Goal: Navigation & Orientation: Go to known website

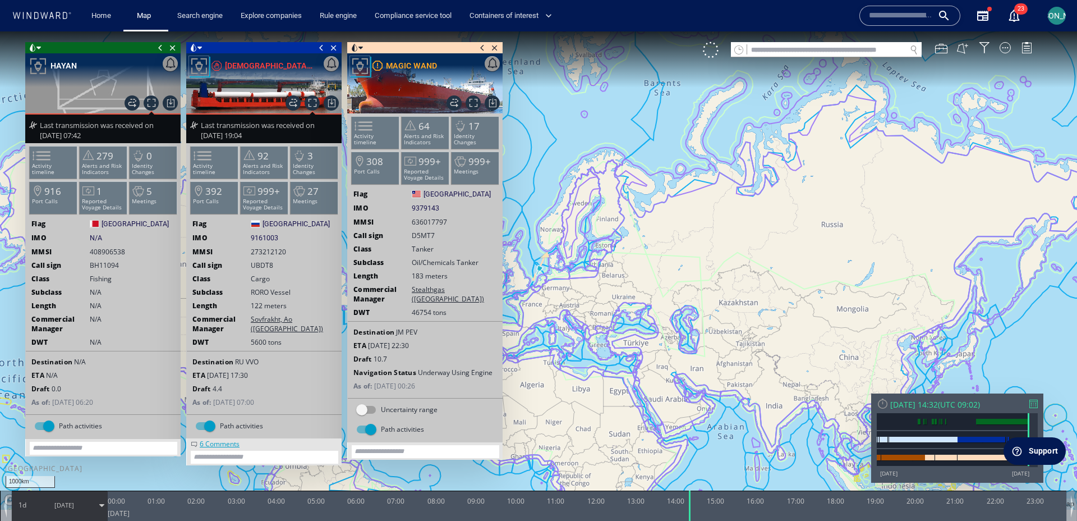
click at [57, 18] on icon at bounding box center [42, 15] width 60 height 7
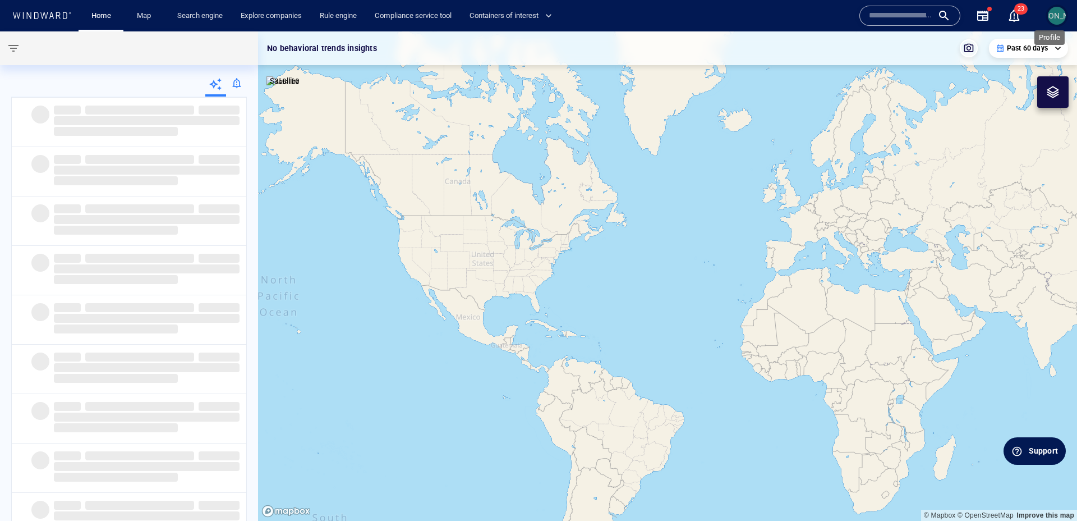
click at [1059, 20] on span "[PERSON_NAME]" at bounding box center [1057, 15] width 60 height 9
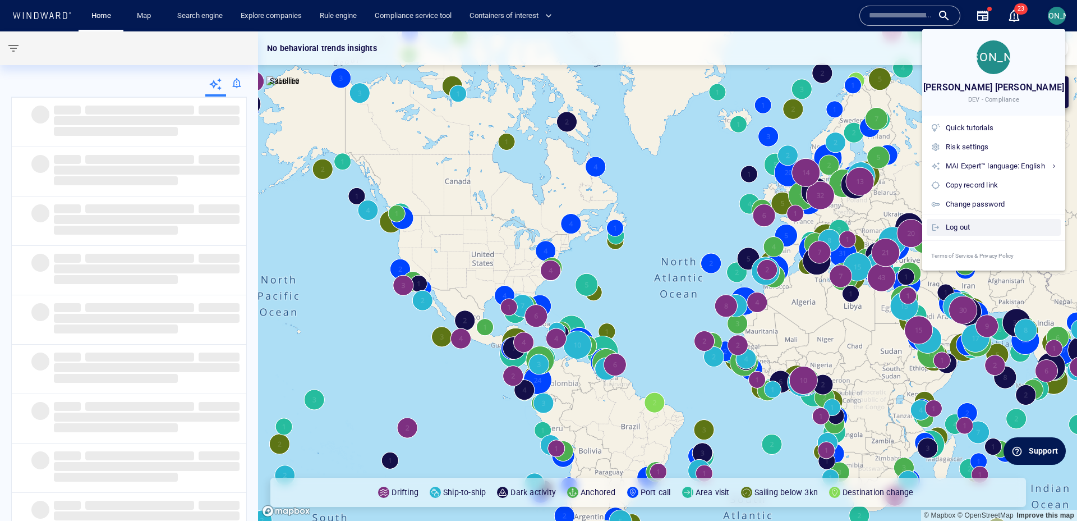
click at [975, 226] on div "Log out" at bounding box center [1001, 227] width 111 height 12
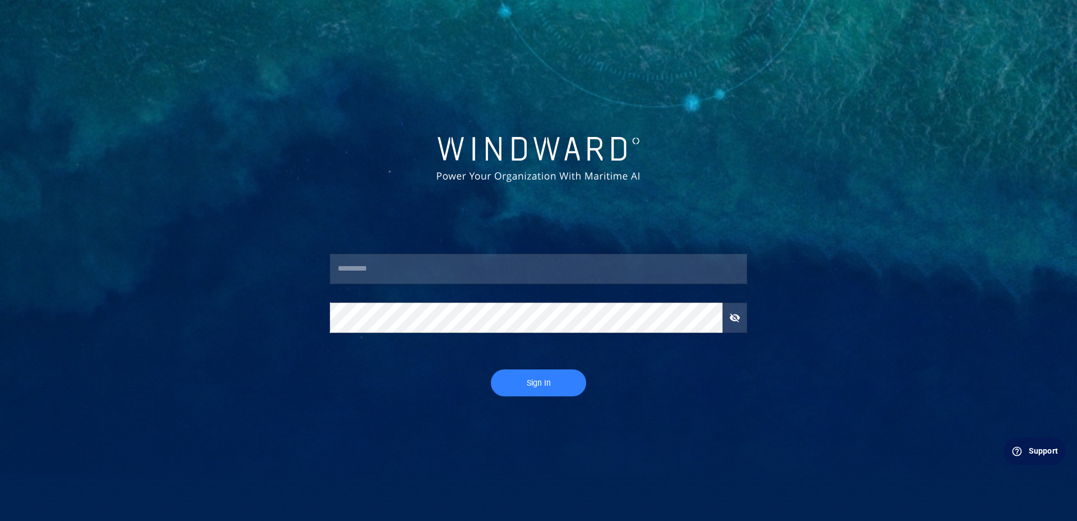
click at [1031, 452] on div "Support" at bounding box center [1043, 451] width 29 height 12
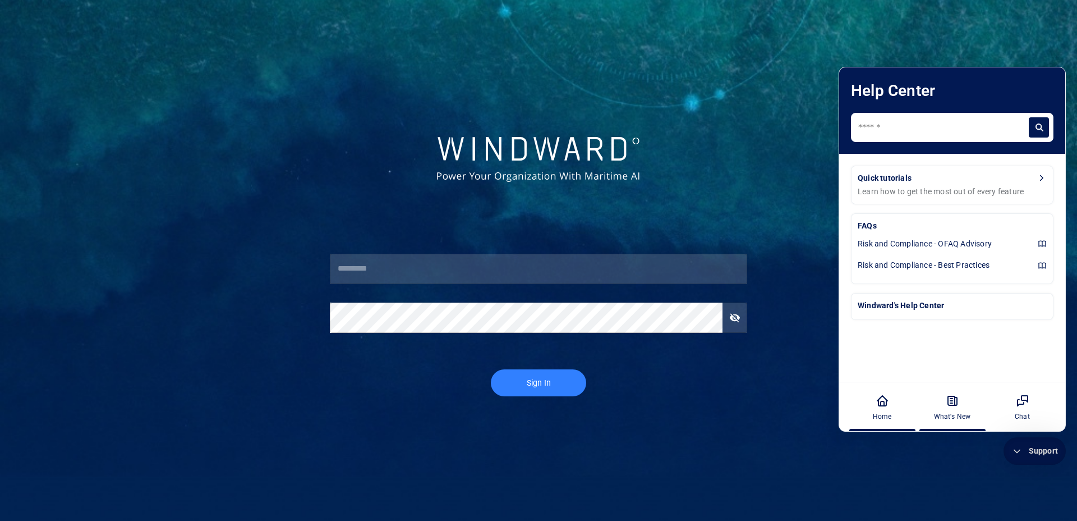
drag, startPoint x: 1006, startPoint y: 406, endPoint x: 978, endPoint y: 406, distance: 27.5
click at [1006, 406] on div "Chat" at bounding box center [1023, 406] width 62 height 49
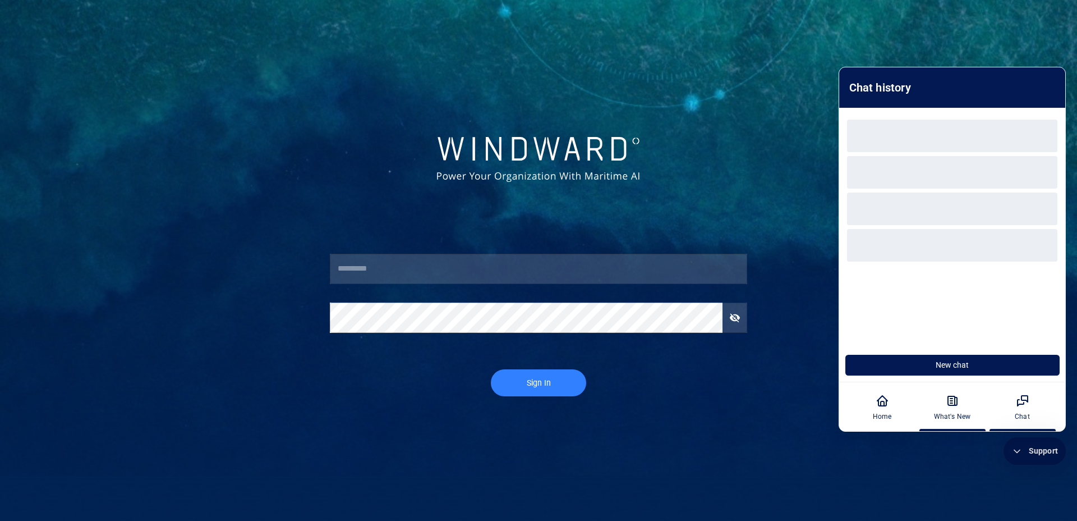
click at [959, 406] on div "What's New" at bounding box center [952, 406] width 62 height 49
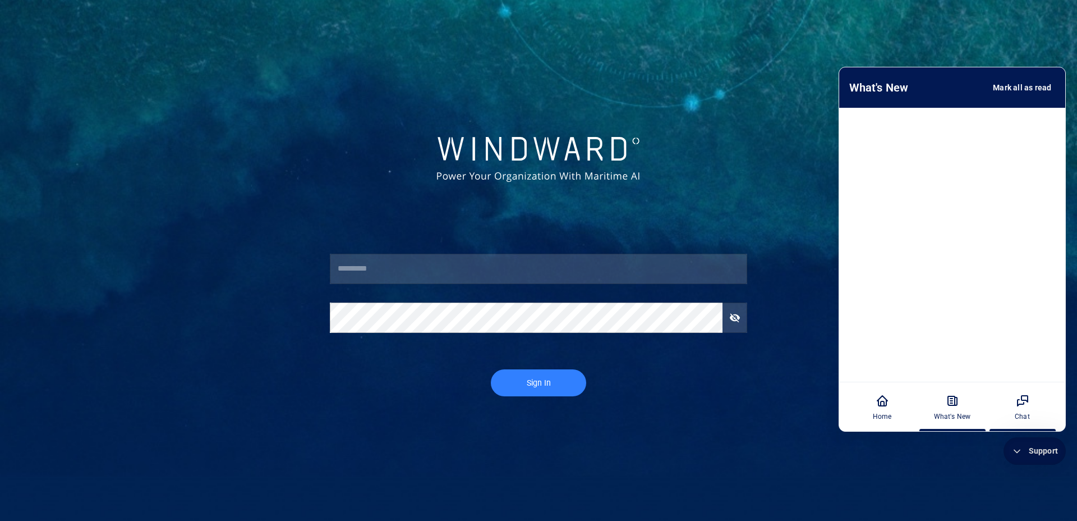
click at [1016, 410] on div "Chat" at bounding box center [1023, 406] width 62 height 49
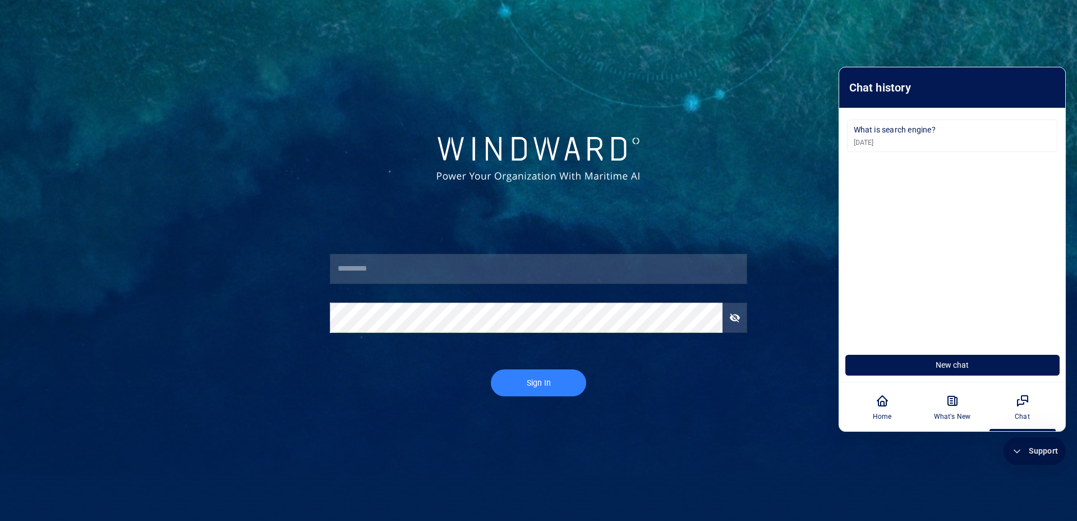
click at [914, 409] on div "Home What's New Chat" at bounding box center [953, 406] width 226 height 49
click at [881, 410] on div "Home" at bounding box center [882, 406] width 62 height 49
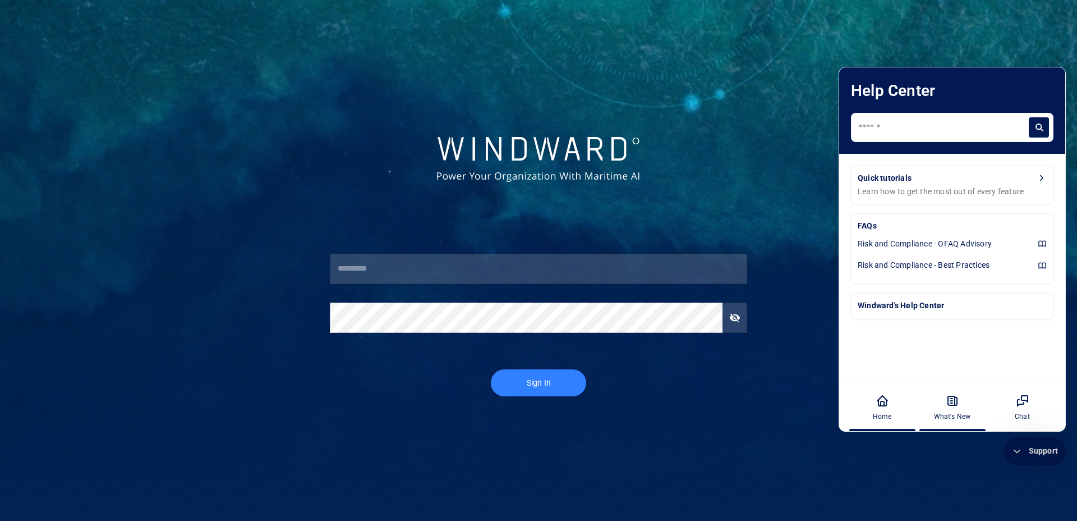
click at [961, 407] on div "What's New" at bounding box center [952, 406] width 62 height 49
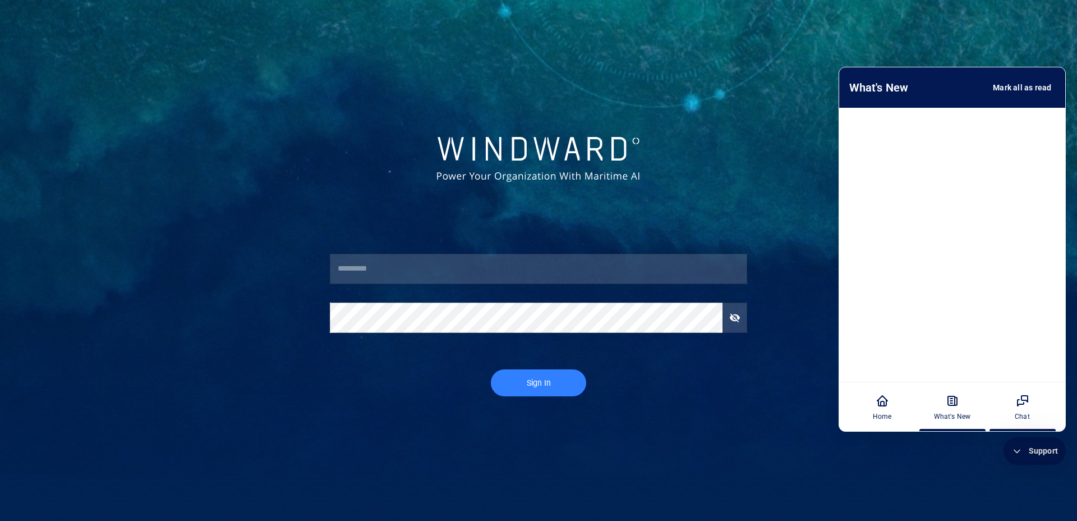
click at [1026, 406] on icon at bounding box center [1022, 400] width 13 height 13
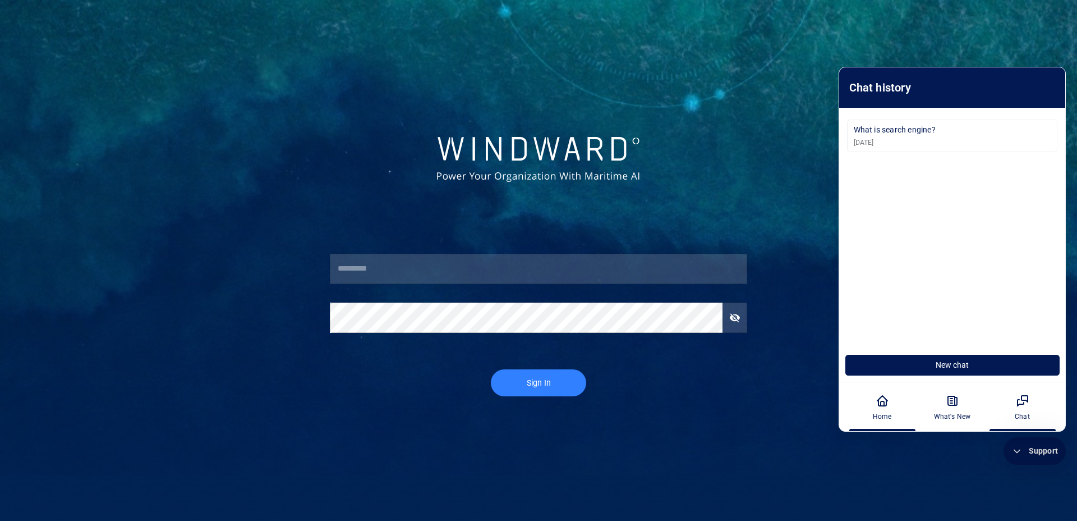
click at [887, 409] on div "Home" at bounding box center [882, 406] width 62 height 49
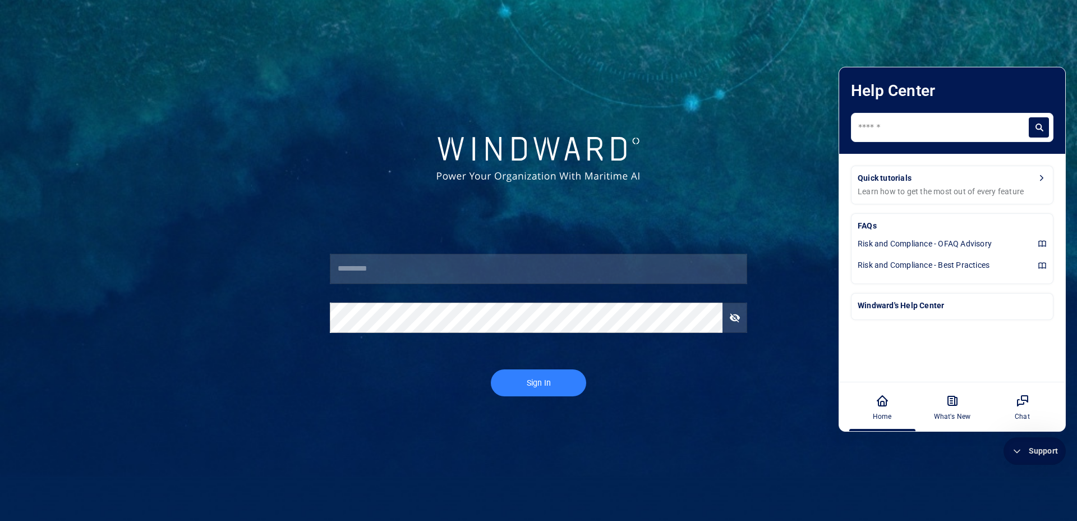
click at [1033, 455] on div "Support" at bounding box center [1043, 451] width 29 height 12
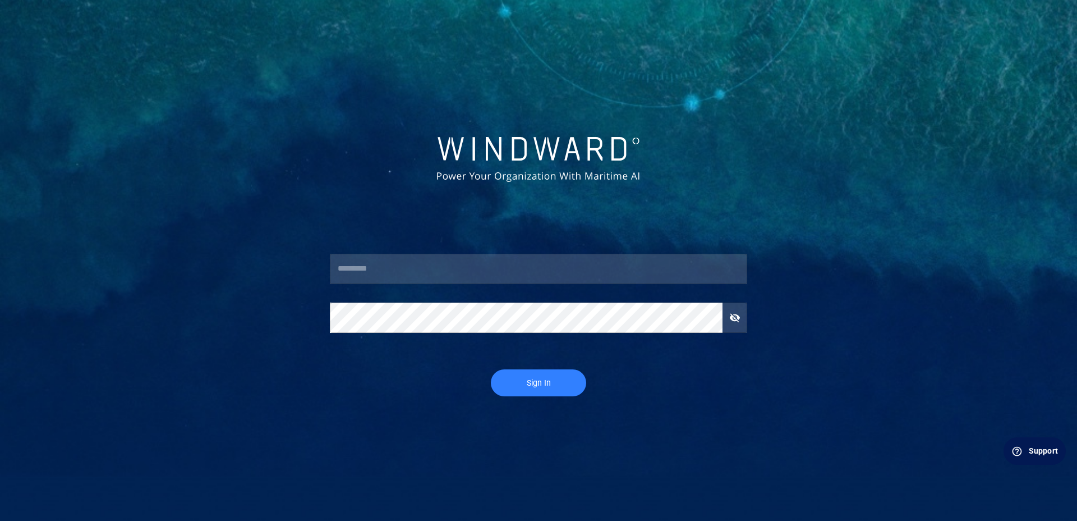
click at [1035, 456] on div "Support" at bounding box center [1043, 451] width 29 height 12
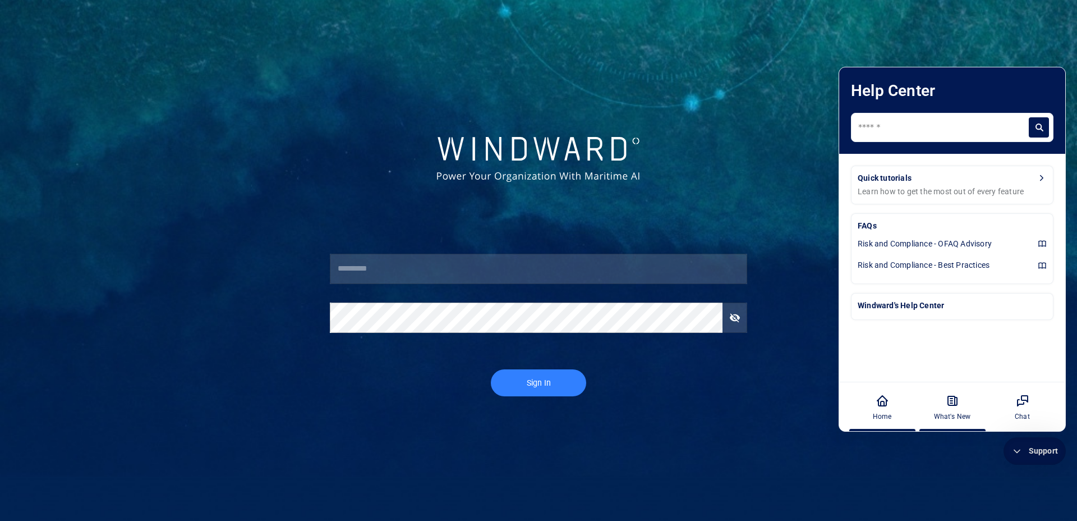
click at [947, 403] on icon at bounding box center [952, 400] width 13 height 13
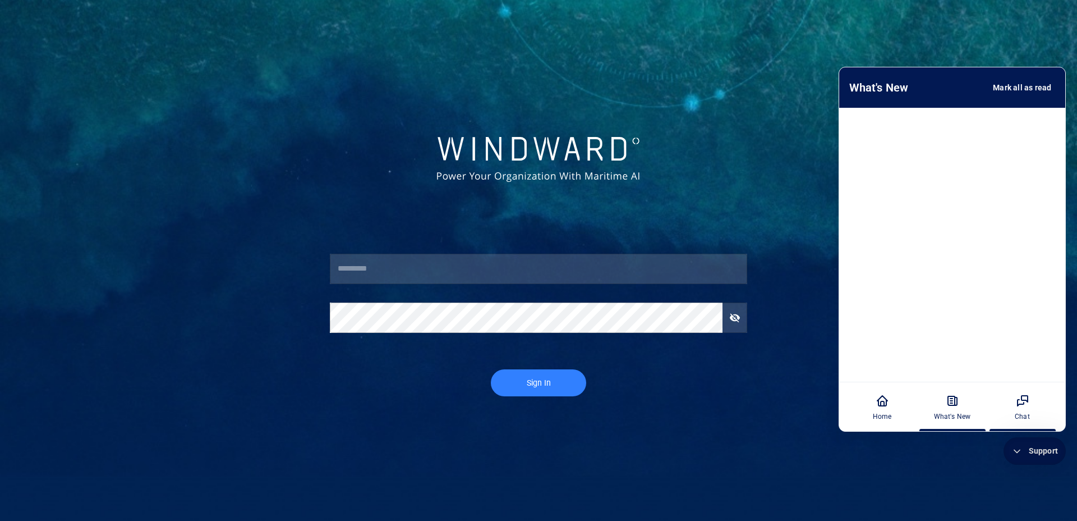
click at [1034, 408] on div "Chat" at bounding box center [1023, 406] width 62 height 49
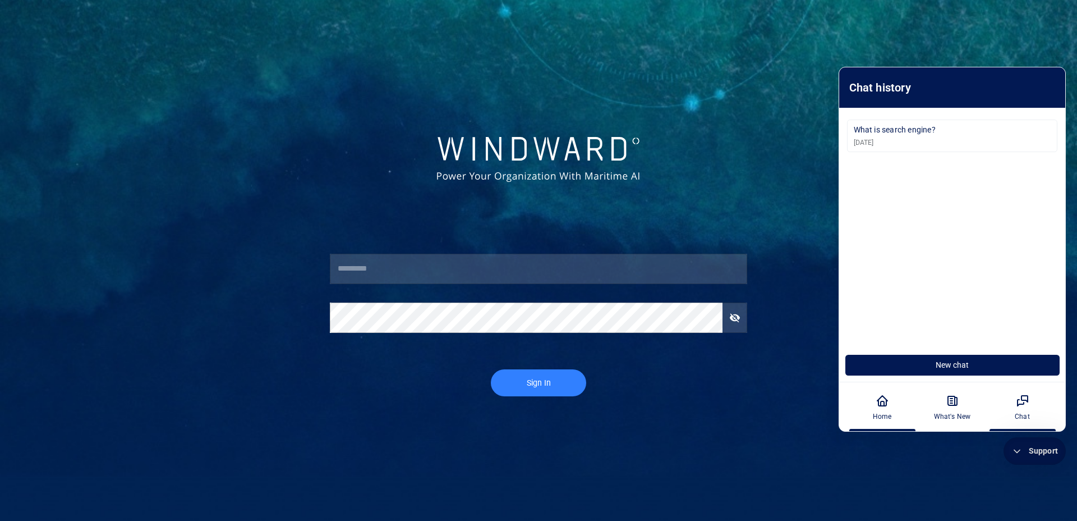
click at [885, 417] on div "Home" at bounding box center [882, 416] width 19 height 10
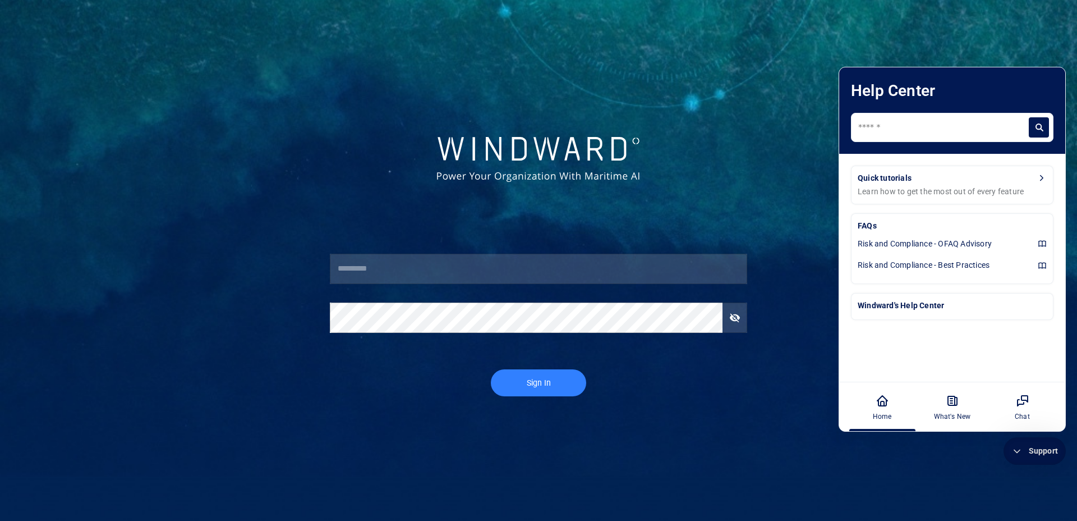
click at [1039, 177] on icon at bounding box center [1042, 178] width 10 height 10
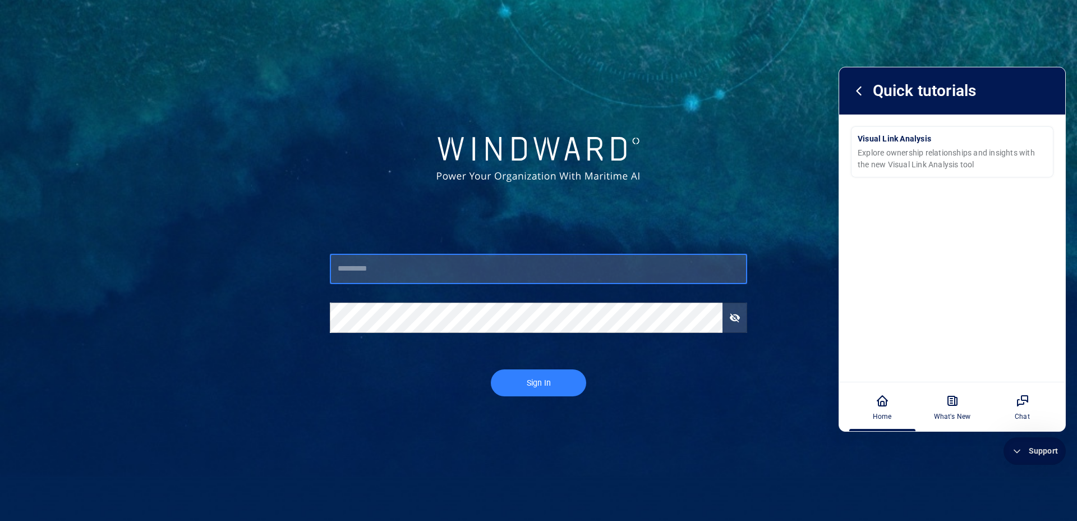
click at [554, 275] on input "text" at bounding box center [539, 269] width 418 height 30
type input "*********"
click at [581, 389] on button "Sign In" at bounding box center [538, 382] width 95 height 27
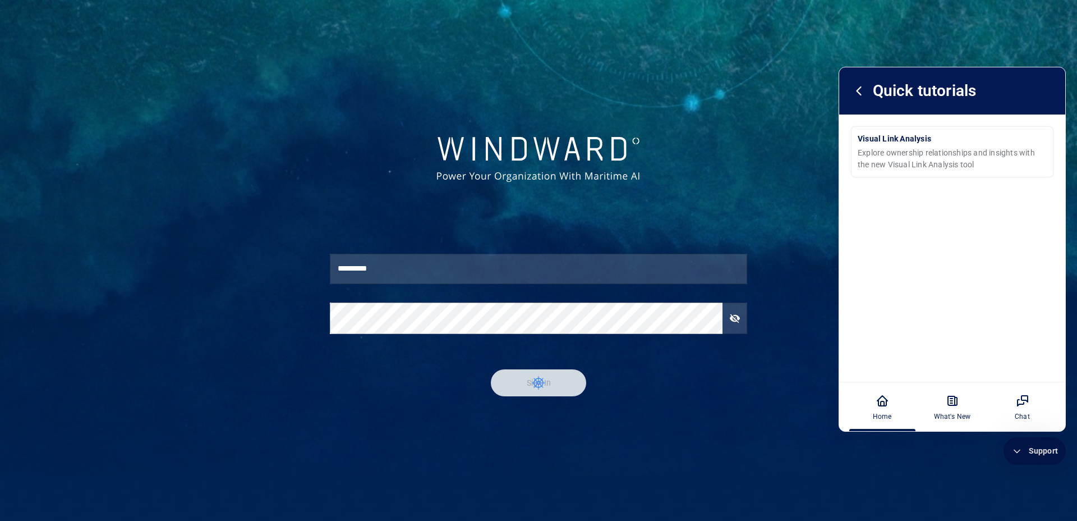
click at [1036, 460] on div "Support" at bounding box center [1035, 450] width 62 height 27
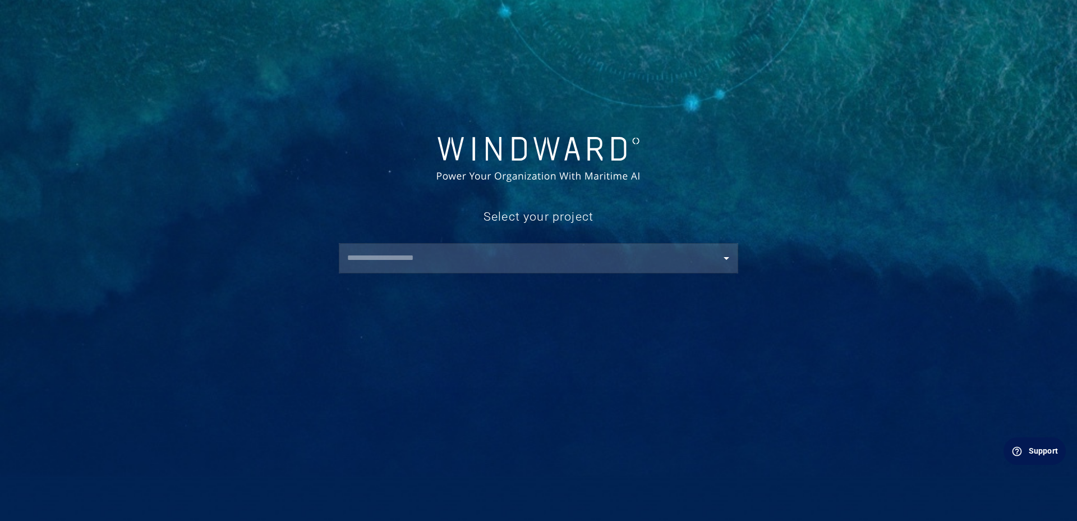
click at [542, 271] on div "​" at bounding box center [539, 258] width 400 height 30
click at [506, 254] on input "text" at bounding box center [541, 258] width 394 height 20
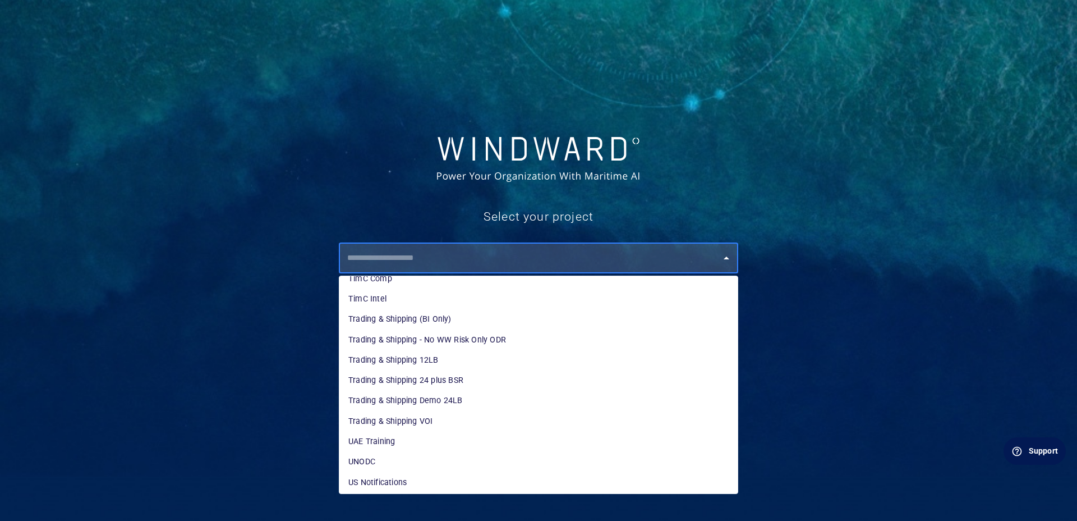
scroll to position [4615, 0]
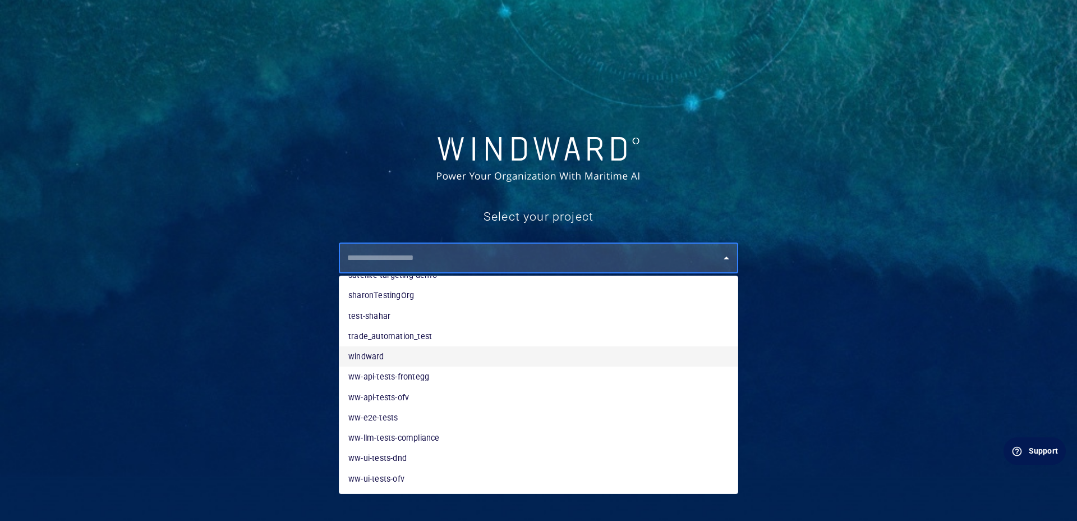
click at [397, 350] on li "windward" at bounding box center [539, 356] width 398 height 20
type input "********"
